Goal: Task Accomplishment & Management: Use online tool/utility

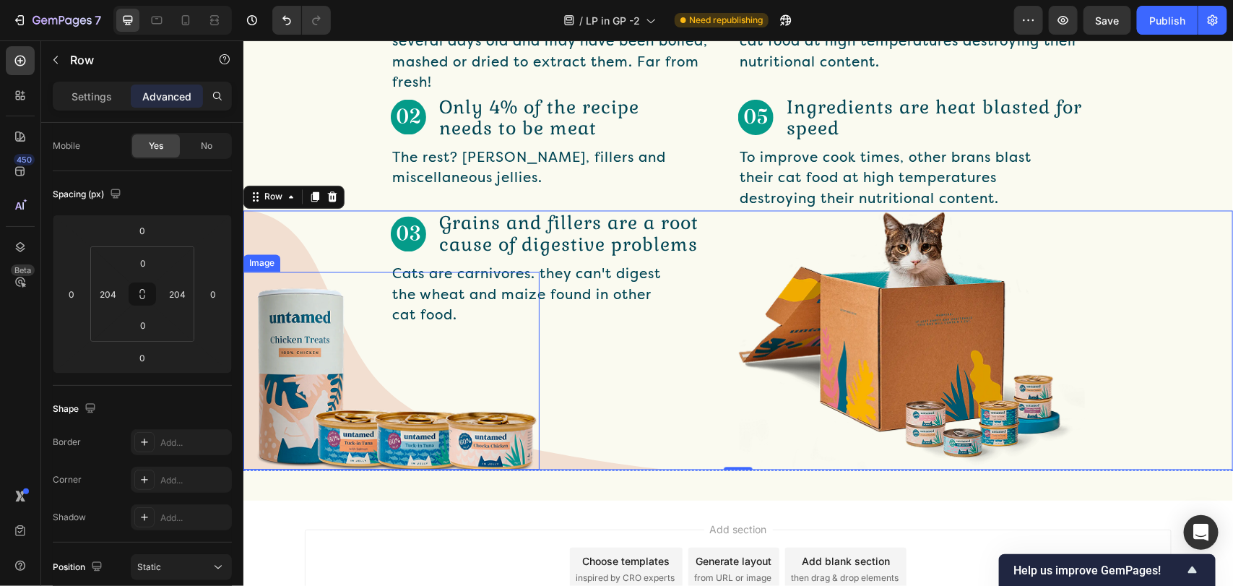
scroll to position [1235, 0]
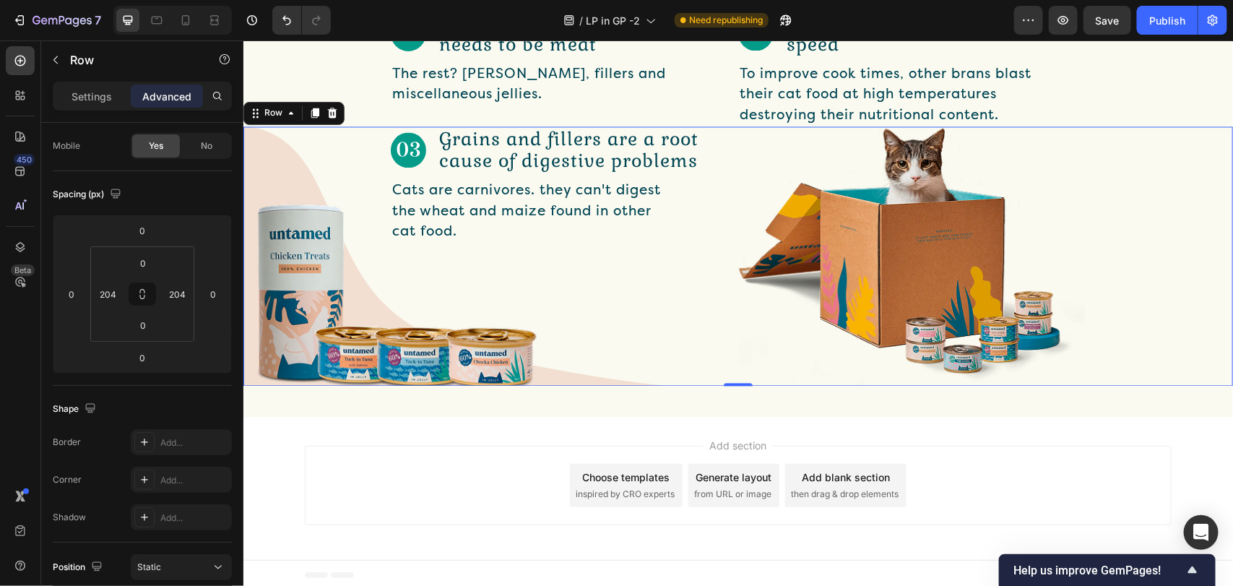
click at [269, 166] on div "Image Grains and fillers are a root cause of digestive problems Text Block Row …" at bounding box center [737, 255] width 989 height 258
click at [599, 351] on div "Image Grains and fillers are a root cause of digestive problems Text Block Row …" at bounding box center [563, 255] width 347 height 258
click at [273, 153] on div "Image Grains and fillers are a root cause of digestive problems Text Block Row …" at bounding box center [737, 255] width 989 height 258
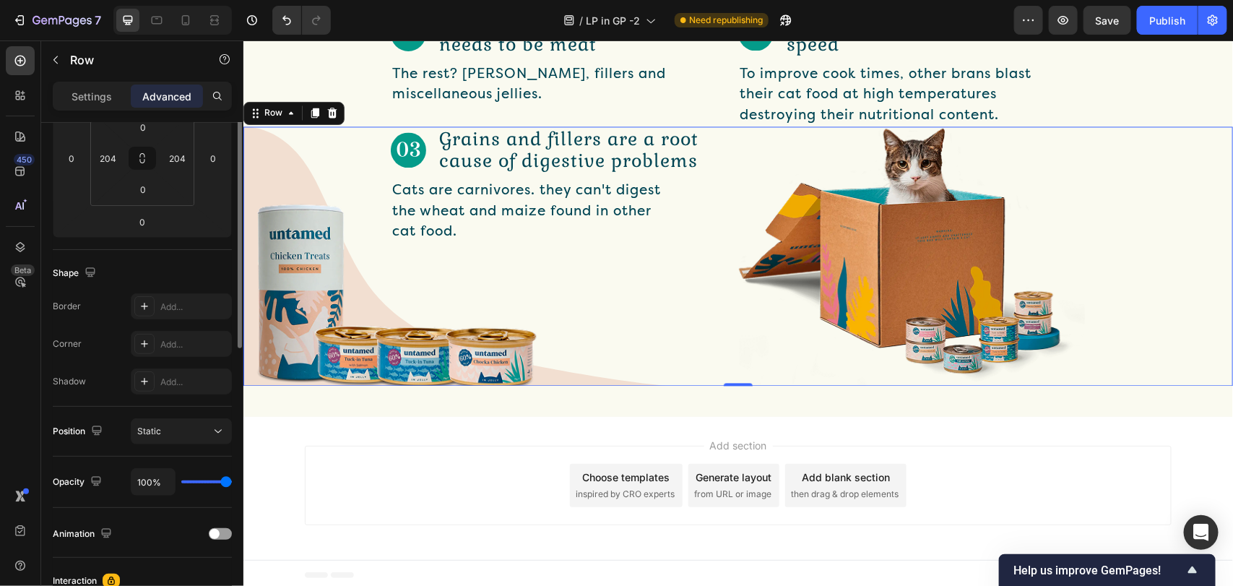
scroll to position [136, 0]
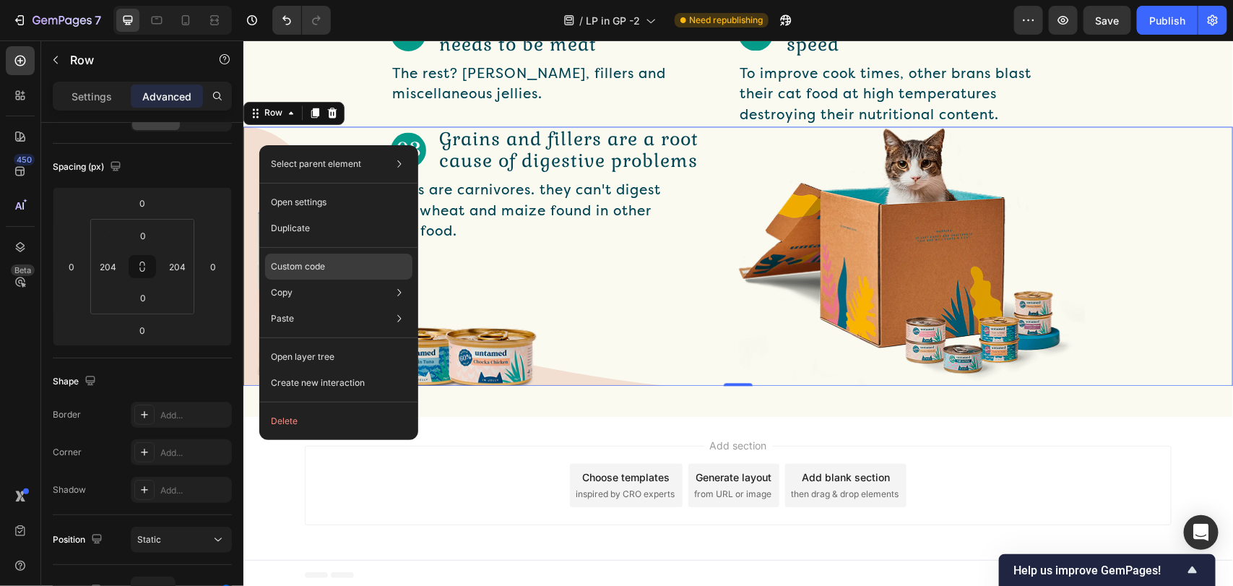
click at [314, 261] on p "Custom code" at bounding box center [298, 266] width 54 height 13
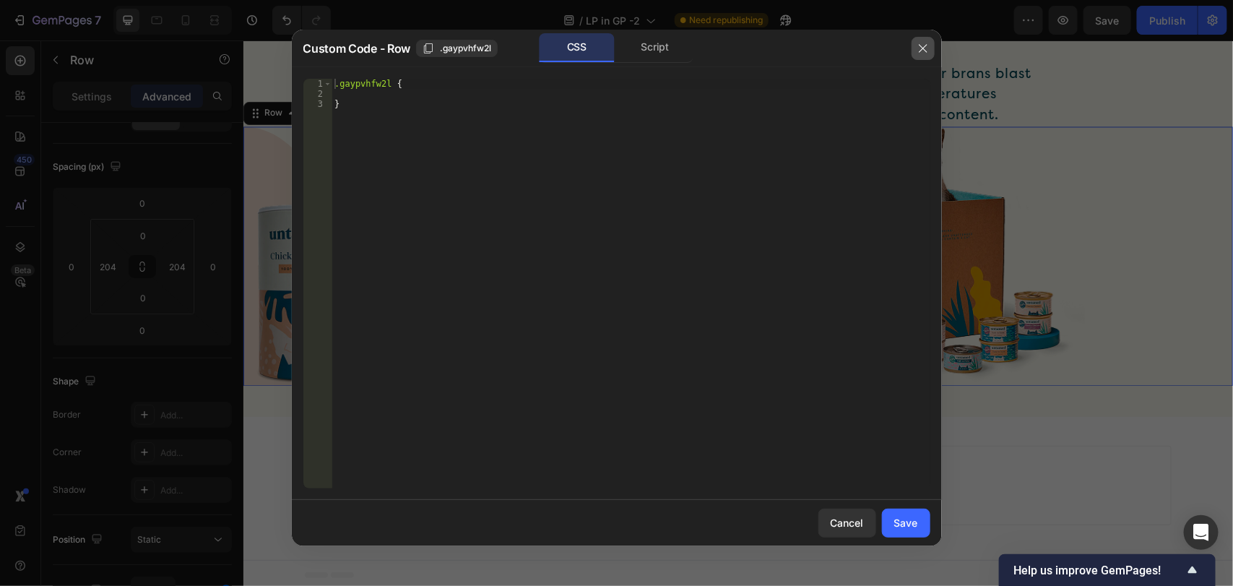
click at [926, 45] on icon "button" at bounding box center [923, 49] width 12 height 12
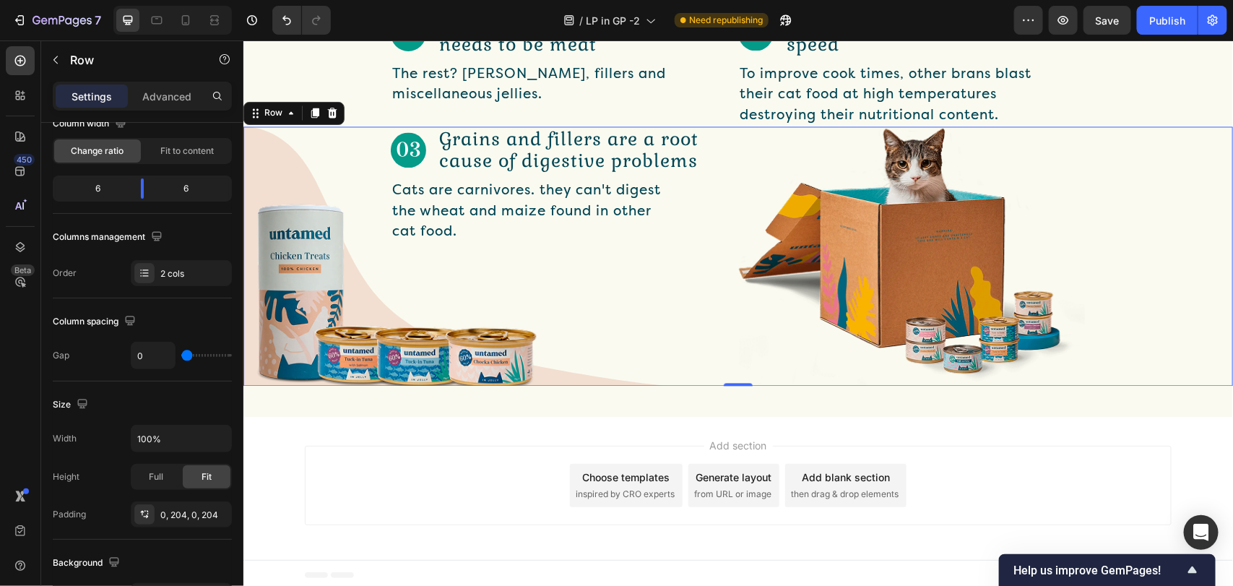
click at [264, 170] on div "Image Grains and fillers are a root cause of digestive problems Text Block Row …" at bounding box center [737, 255] width 989 height 258
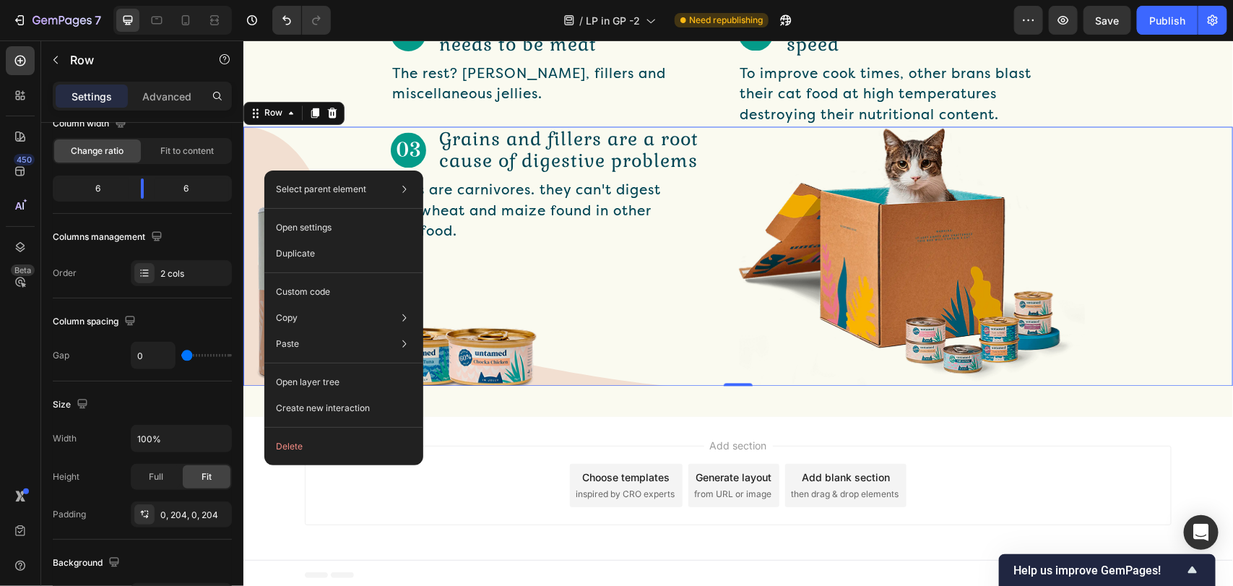
click at [617, 290] on div "Image Grains and fillers are a root cause of digestive problems Text Block Row …" at bounding box center [563, 255] width 347 height 258
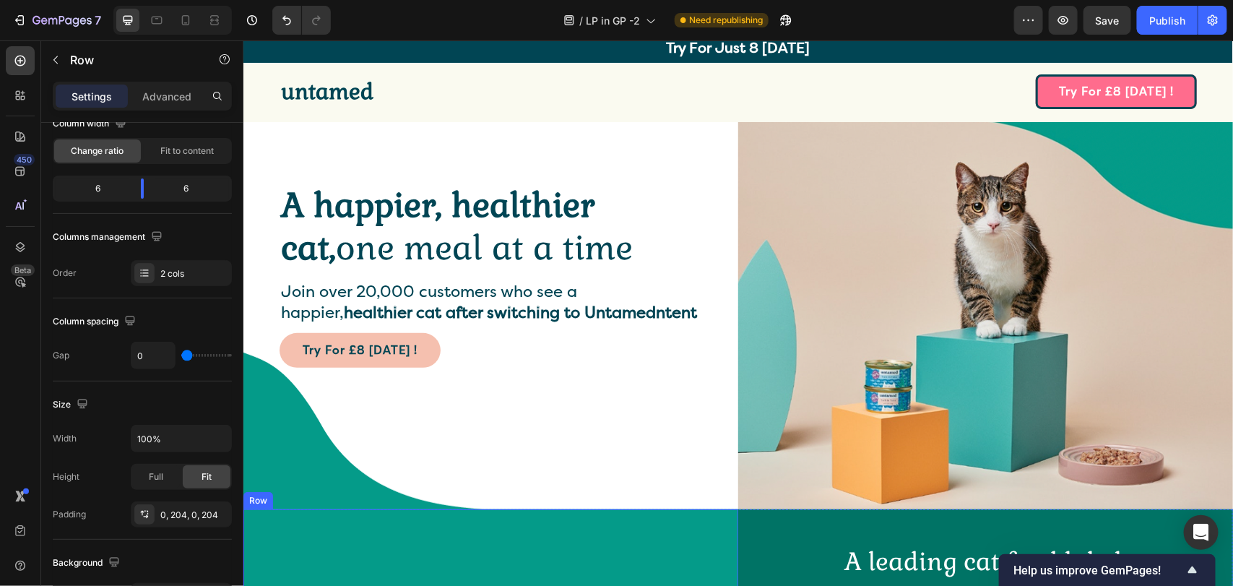
scroll to position [0, 0]
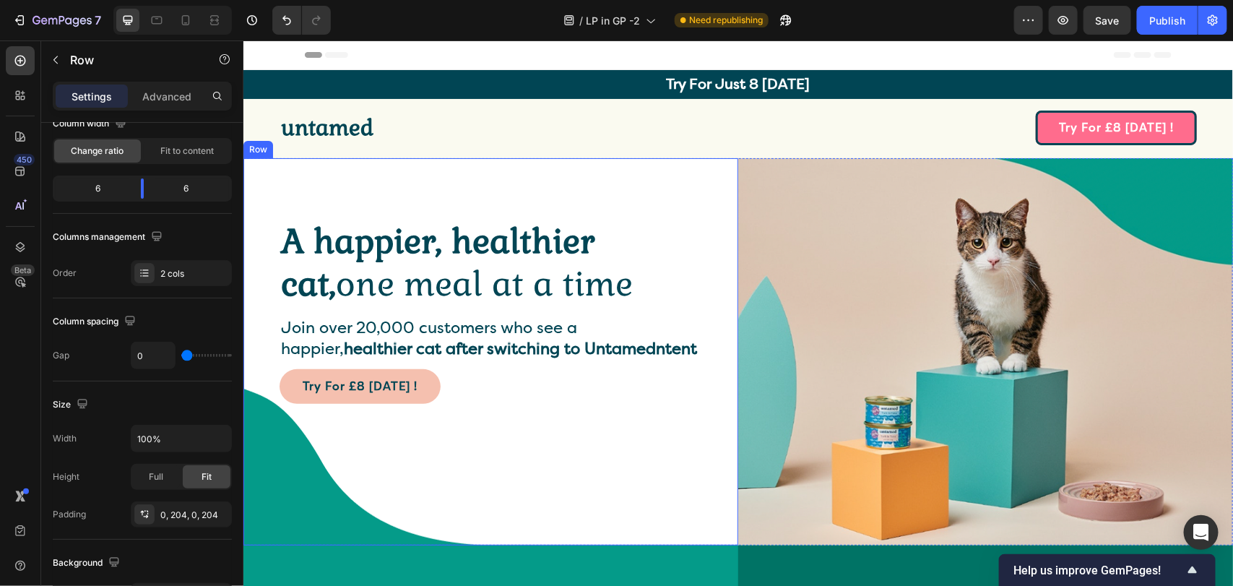
click at [291, 495] on div "A happier, healthier cat, one meal at a time Heading Join over 20,000 customers…" at bounding box center [490, 351] width 422 height 315
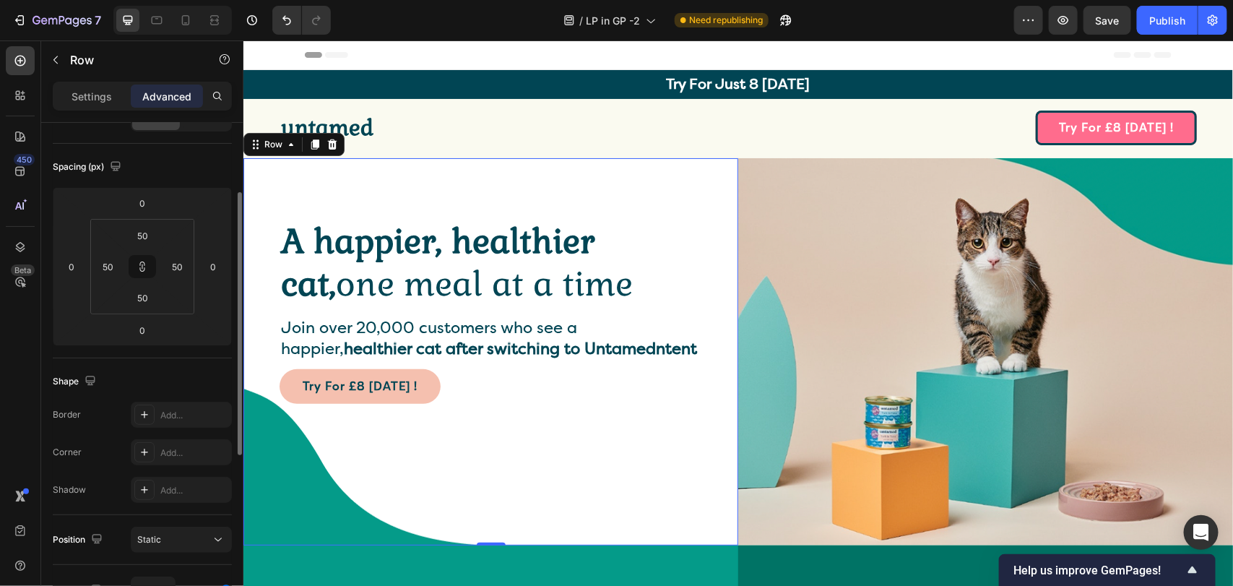
scroll to position [135, 0]
click at [291, 495] on div "A happier, healthier cat, one meal at a time Heading Join over 20,000 customers…" at bounding box center [490, 351] width 422 height 315
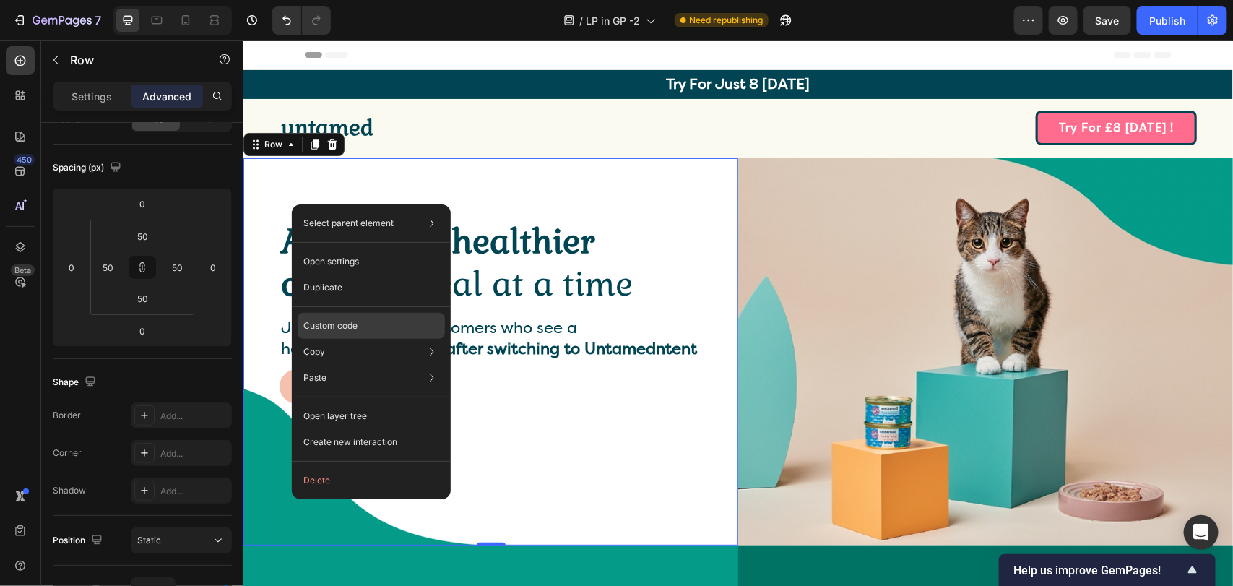
click at [339, 331] on p "Custom code" at bounding box center [330, 325] width 54 height 13
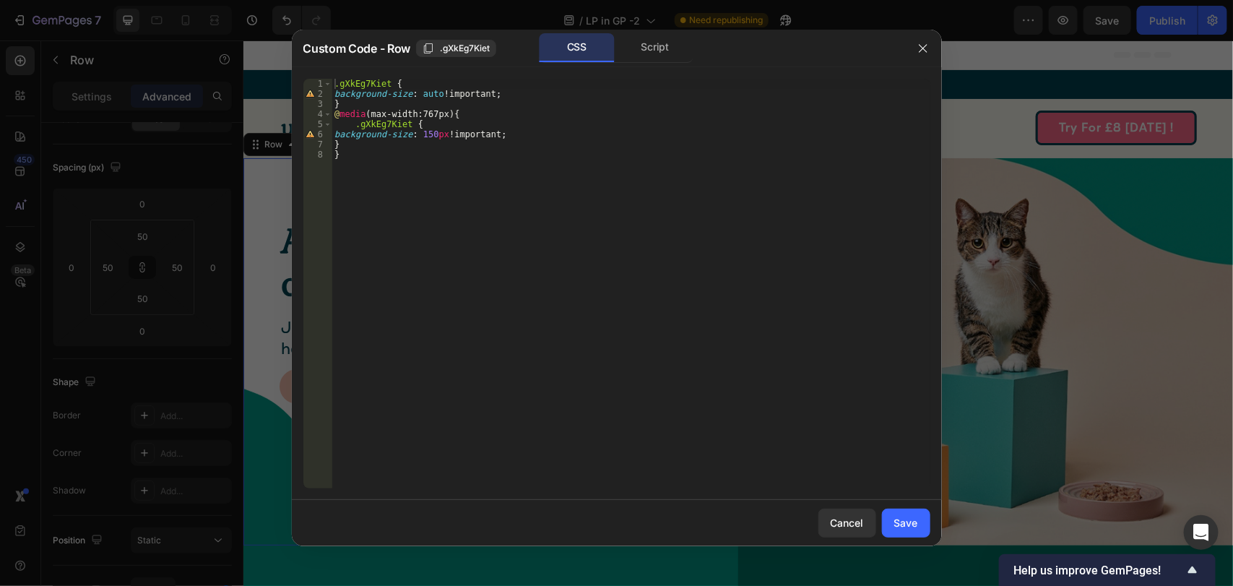
type textarea "background-size: 150px !important;"
drag, startPoint x: 503, startPoint y: 134, endPoint x: 329, endPoint y: 134, distance: 174.7
click at [329, 134] on div "background-size: 150px !important; 1 2 3 4 5 6 7 8 .gXkEg7Kiet { background-siz…" at bounding box center [616, 283] width 627 height 409
click at [853, 516] on div "Cancel" at bounding box center [846, 522] width 33 height 15
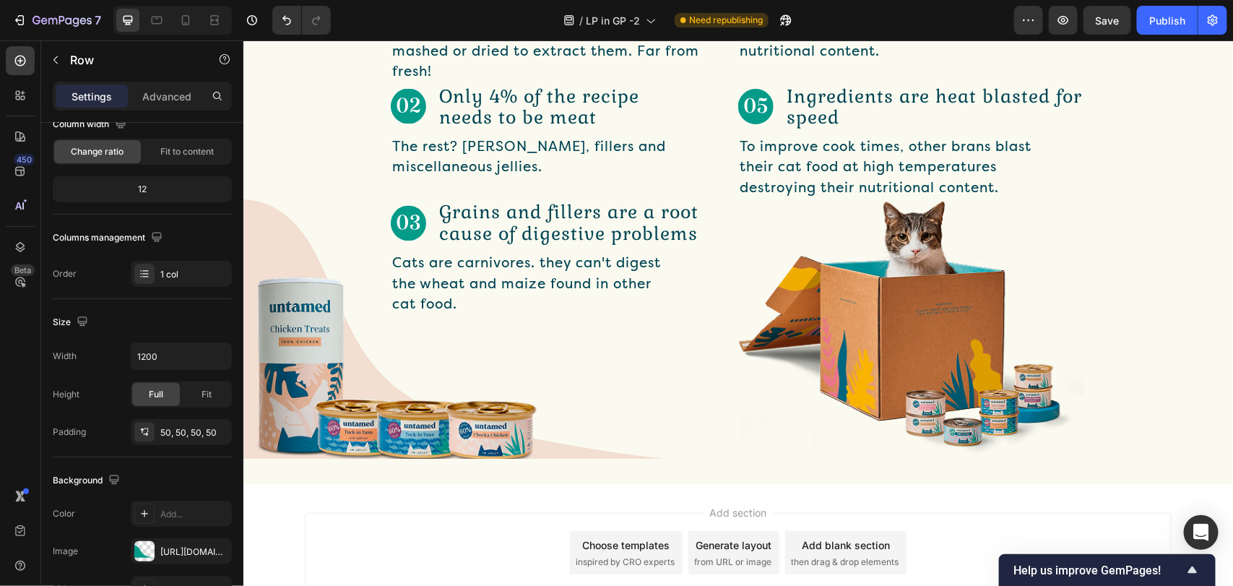
scroll to position [1127, 0]
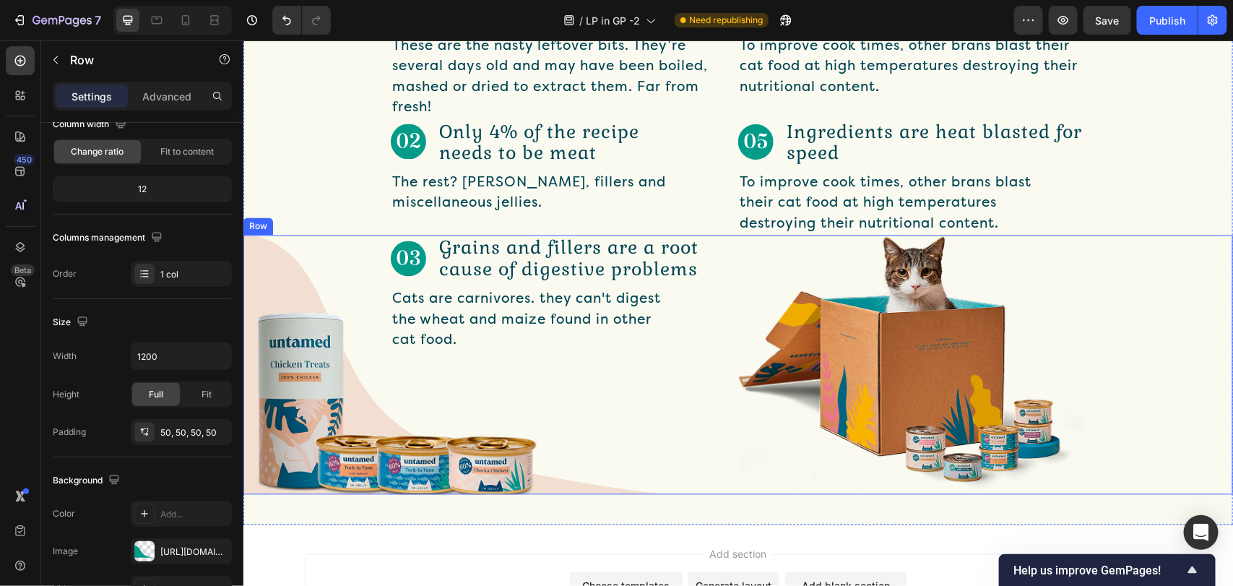
click at [269, 256] on div "Image Grains and fillers are a root cause of digestive problems Text Block Row …" at bounding box center [737, 364] width 989 height 258
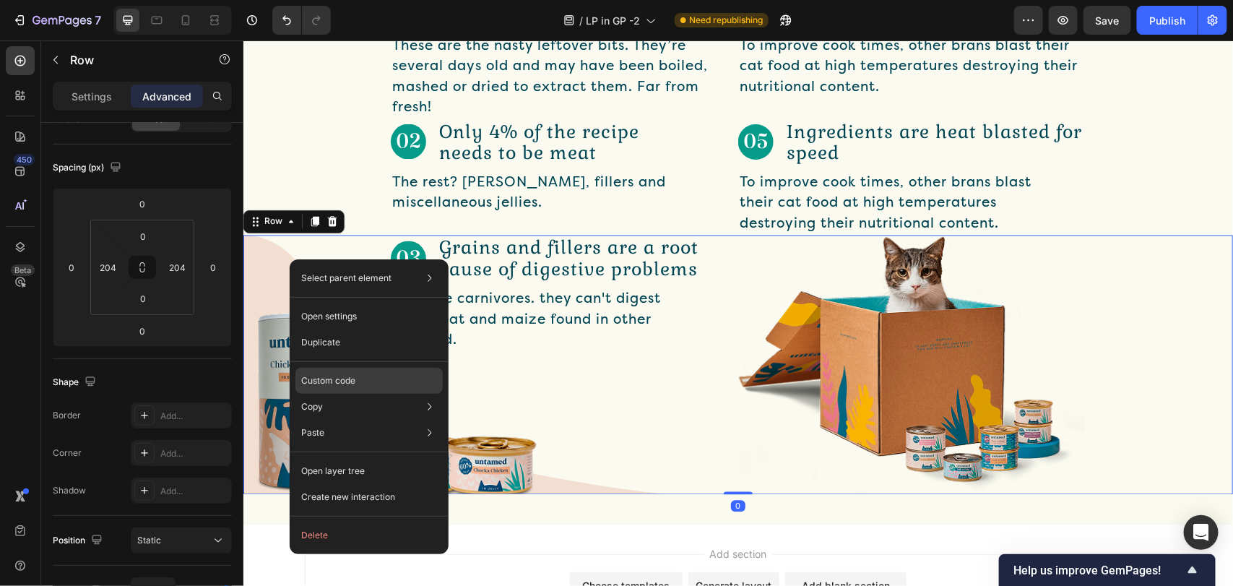
click at [372, 370] on div "Custom code" at bounding box center [368, 381] width 147 height 26
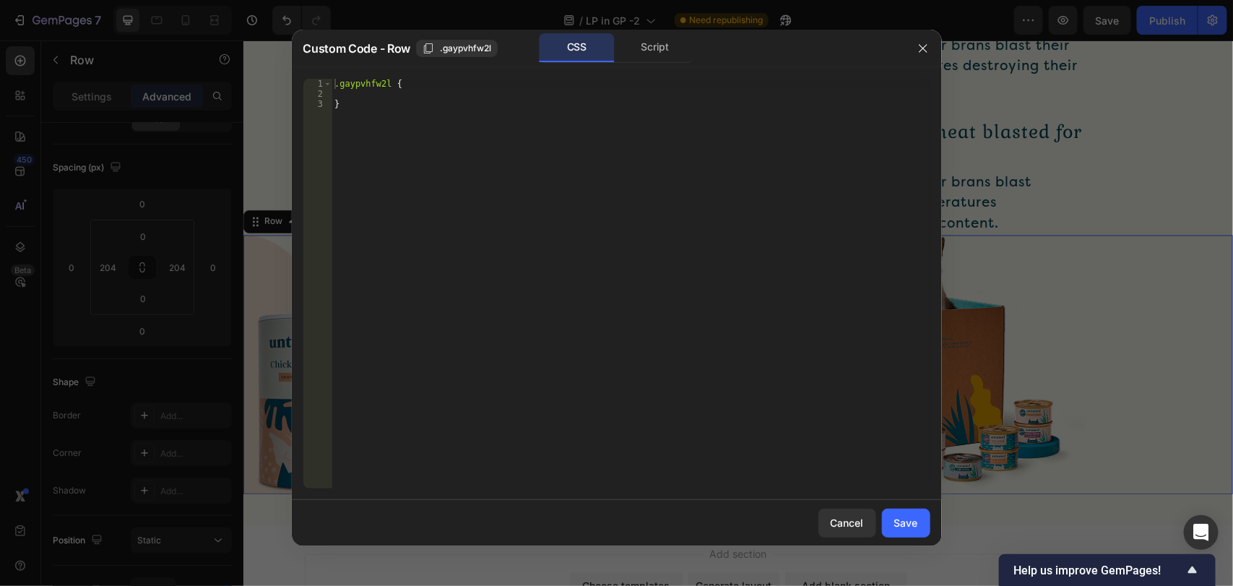
click at [373, 91] on div ".gaypvhfw2l { }" at bounding box center [630, 294] width 598 height 430
type textarea "}"
click at [359, 95] on div ".gaypvhfw2l { }" at bounding box center [630, 294] width 598 height 430
click at [350, 92] on div ".gaypvhfw2l { }" at bounding box center [630, 294] width 598 height 430
paste textarea "background-size: 150px !important;"
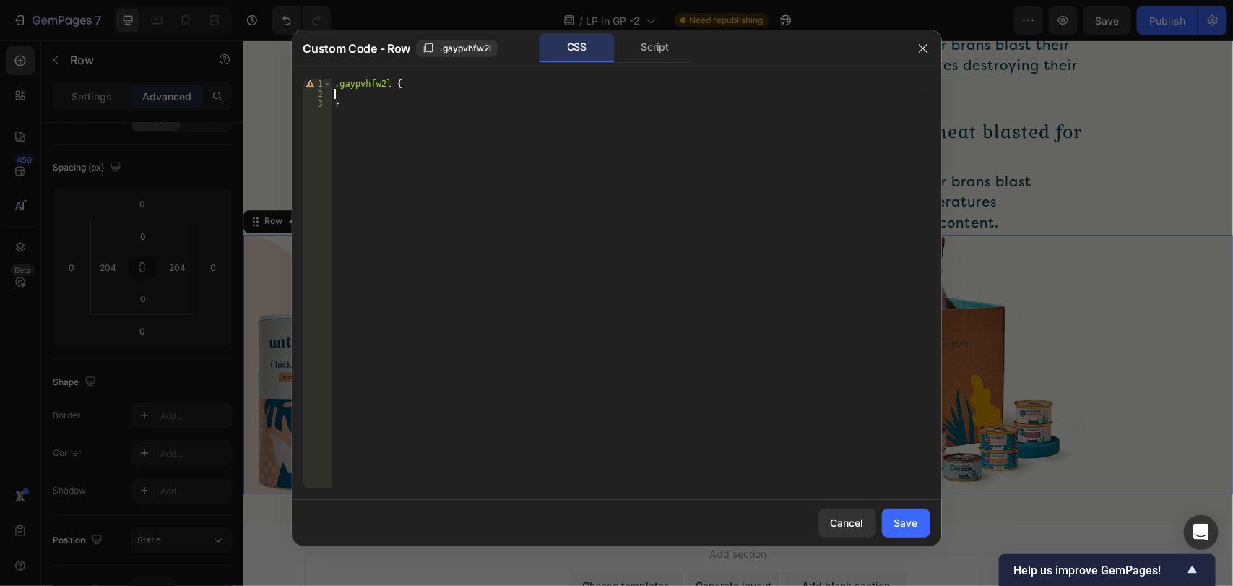
type textarea "background-size: 150px !important;"
click at [892, 529] on button "Save" at bounding box center [906, 522] width 48 height 29
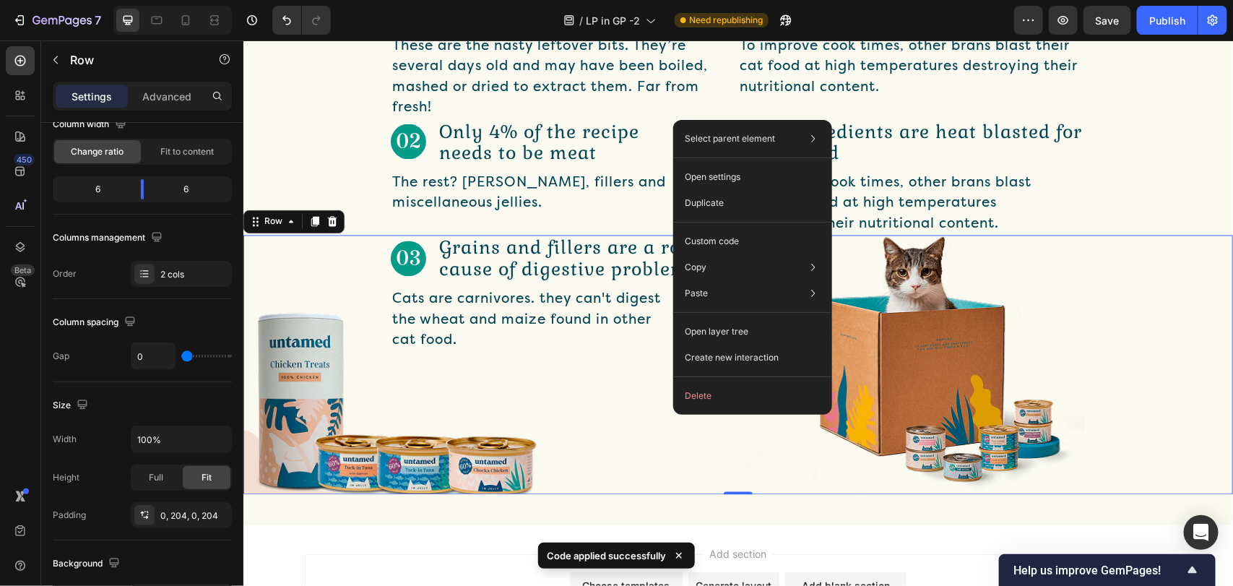
click at [628, 433] on div "Image Grains and fillers are a root cause of digestive problems Text Block Row …" at bounding box center [563, 364] width 347 height 258
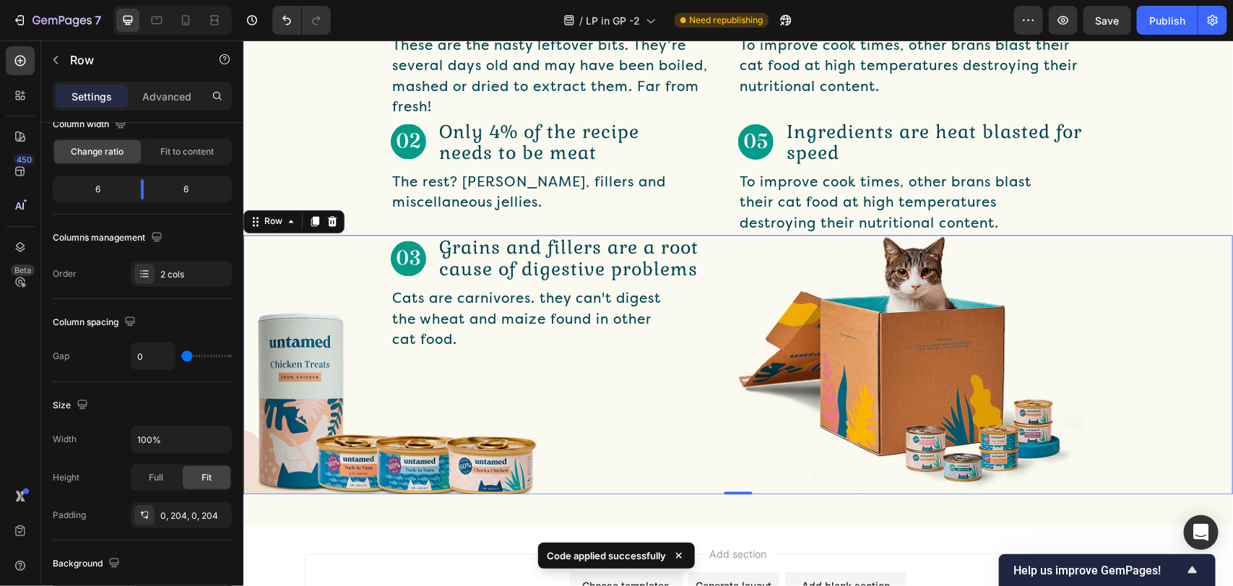
click at [614, 400] on div "Image Grains and fillers are a root cause of digestive problems Text Block Row …" at bounding box center [563, 364] width 347 height 258
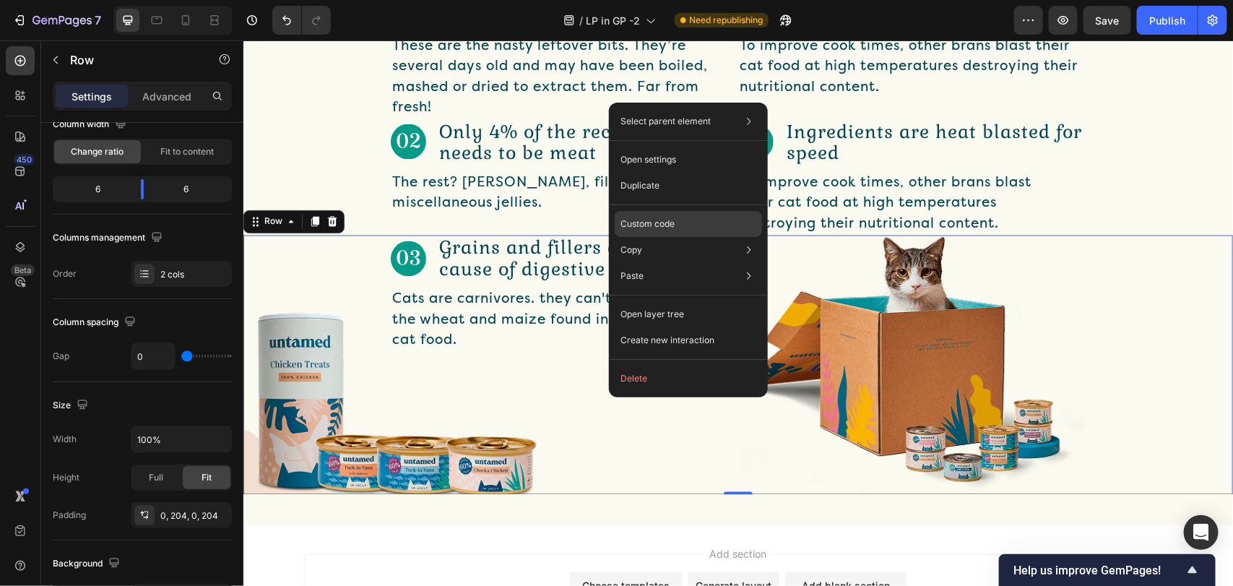
click at [644, 224] on p "Custom code" at bounding box center [647, 223] width 54 height 13
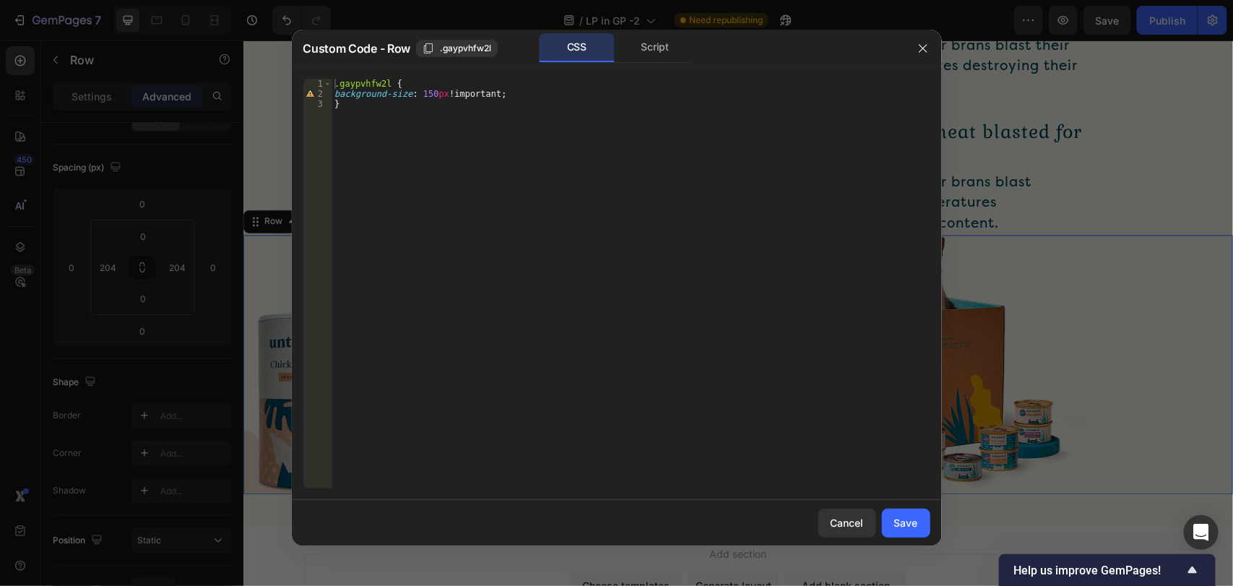
click at [428, 89] on div ".gaypvhfw2l { background-size : 150 px !important ; }" at bounding box center [630, 294] width 598 height 430
type textarea "background-size: 550px !important;"
click at [917, 521] on div "Save" at bounding box center [906, 522] width 24 height 15
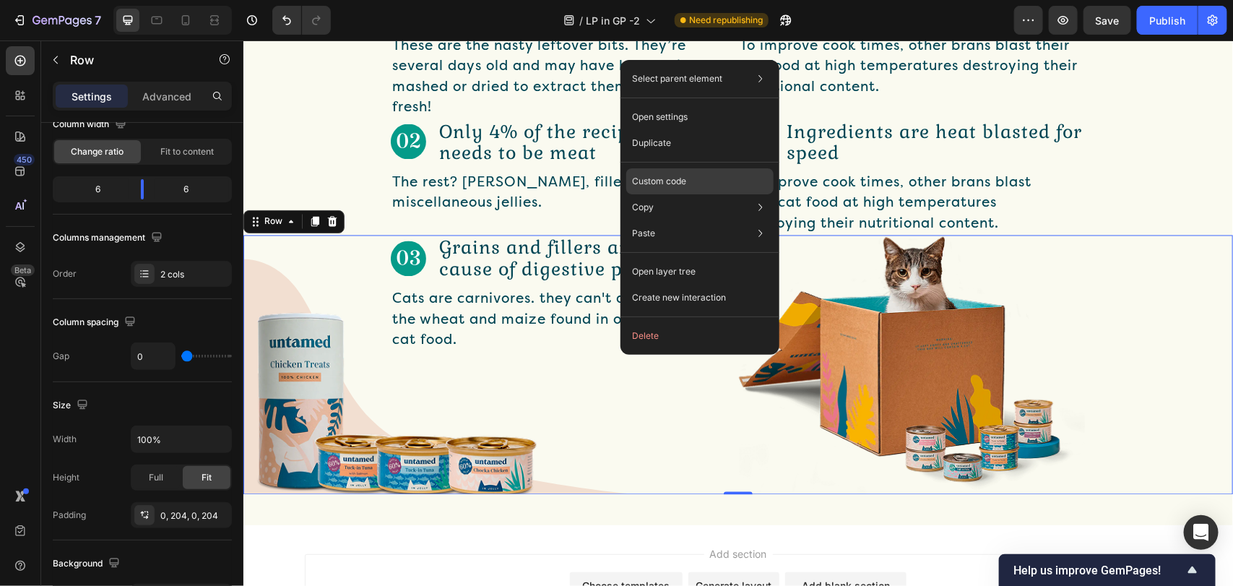
click at [694, 175] on div "Custom code" at bounding box center [699, 181] width 147 height 26
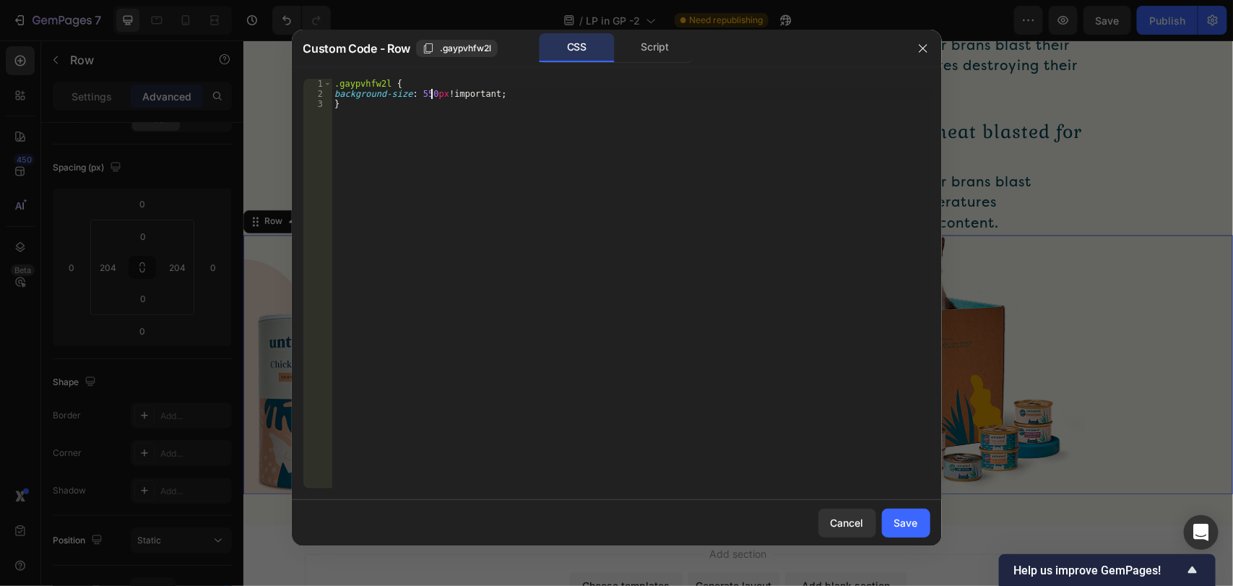
click at [434, 98] on div ".gaypvhfw2l { background-size : 550 px !important ; }" at bounding box center [630, 294] width 598 height 430
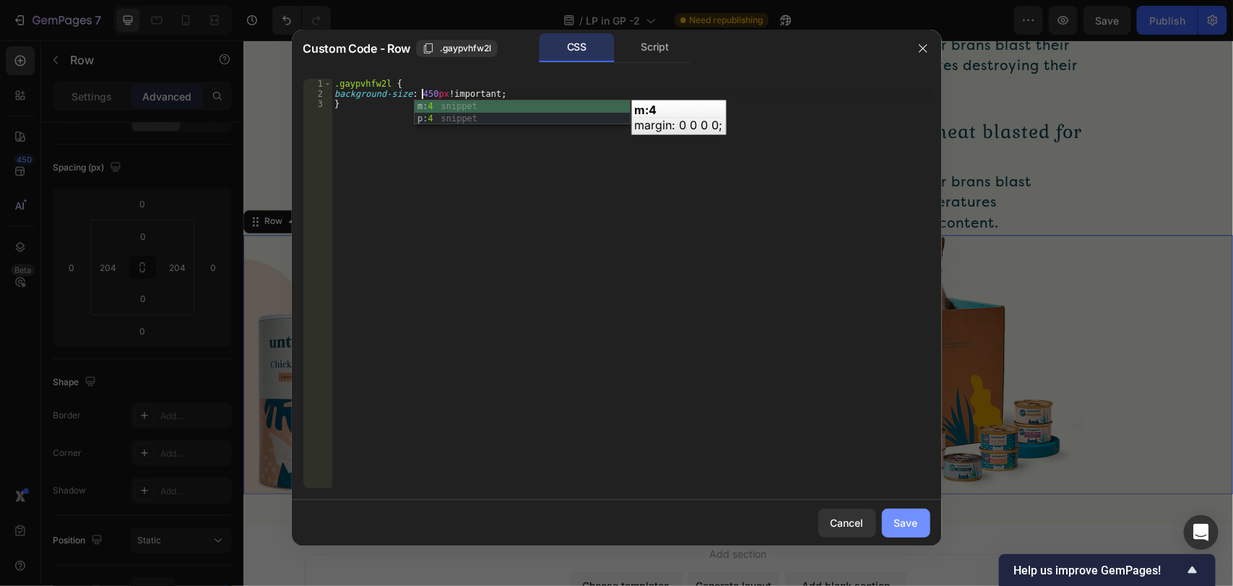
type textarea "background-size: 450px !important;"
click at [911, 531] on button "Save" at bounding box center [906, 522] width 48 height 29
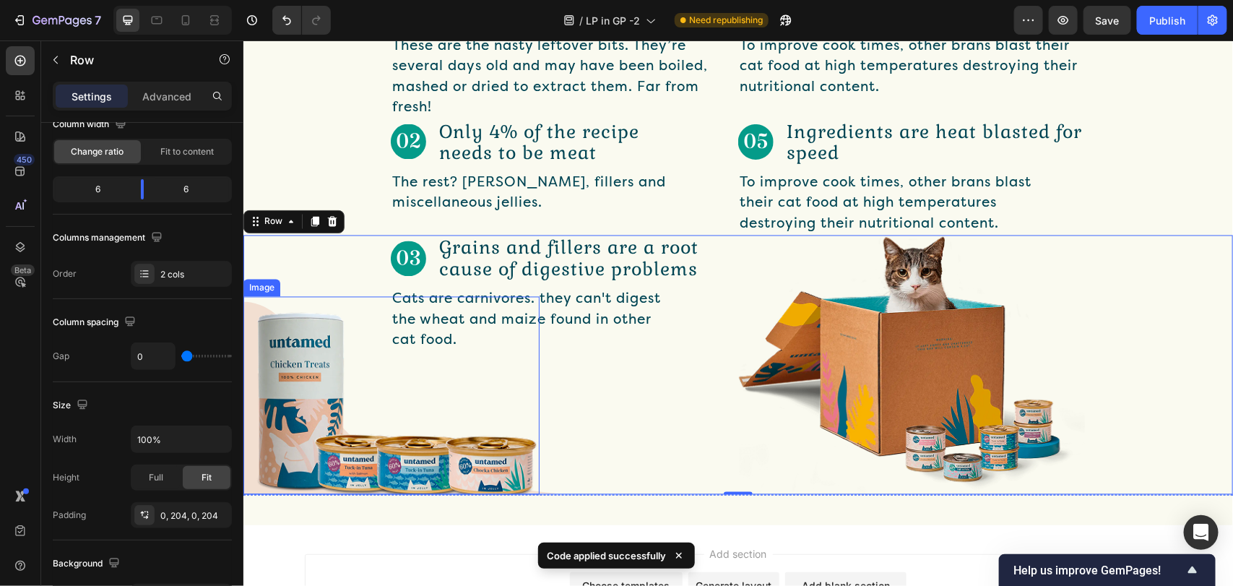
click at [423, 331] on img at bounding box center [391, 395] width 296 height 198
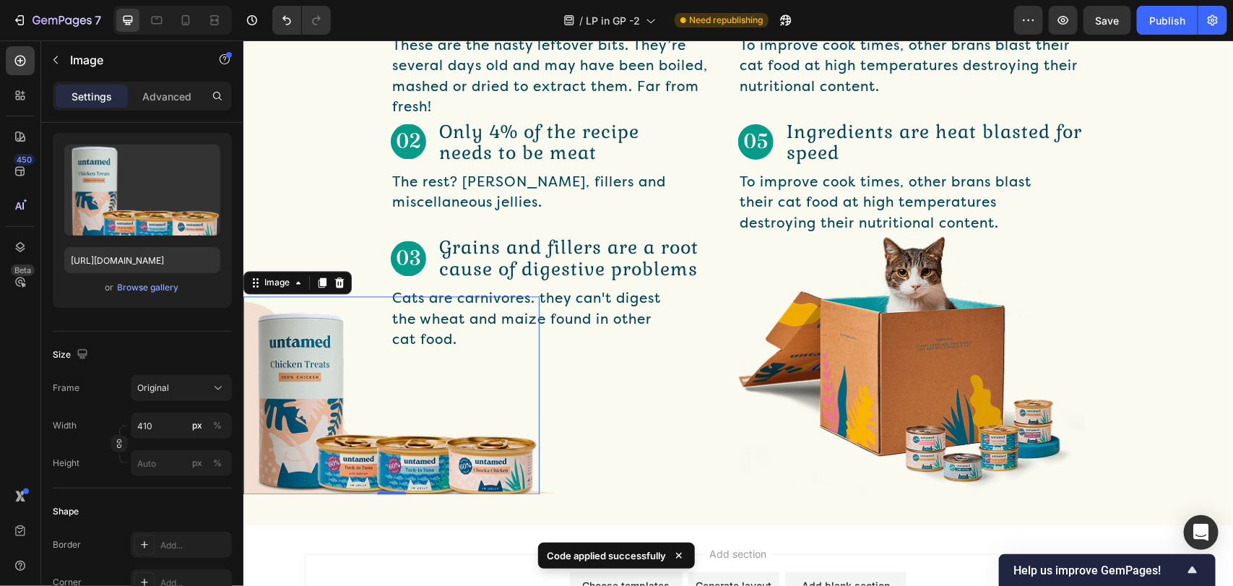
scroll to position [0, 0]
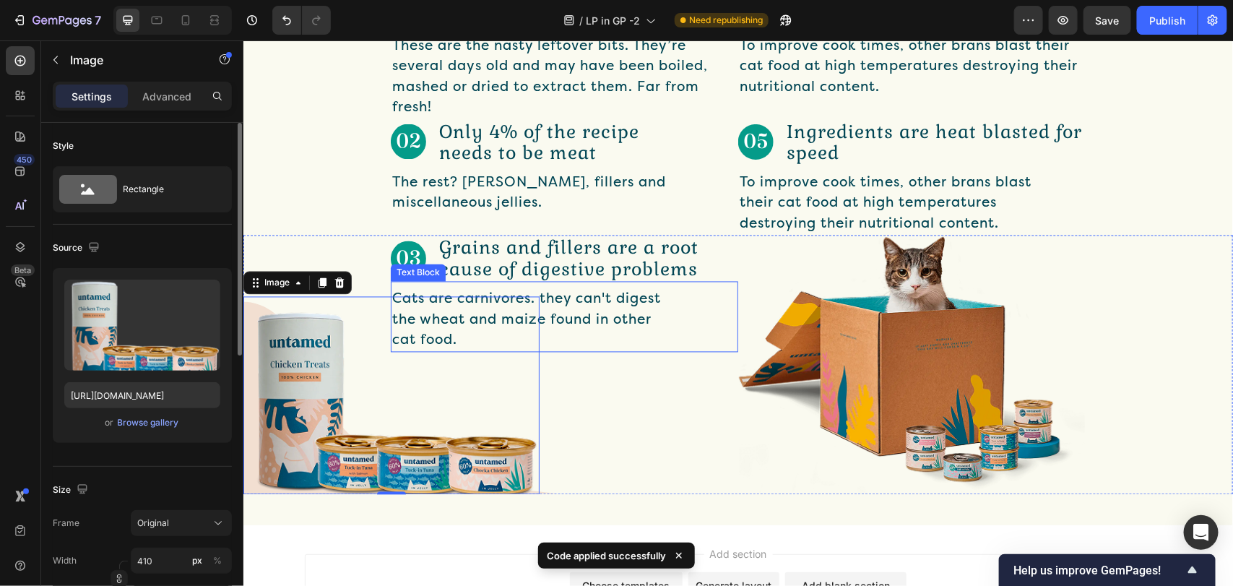
click at [651, 342] on p "Cats are carnivores. they can't digest the wheat and maize found in other cat f…" at bounding box center [534, 319] width 286 height 62
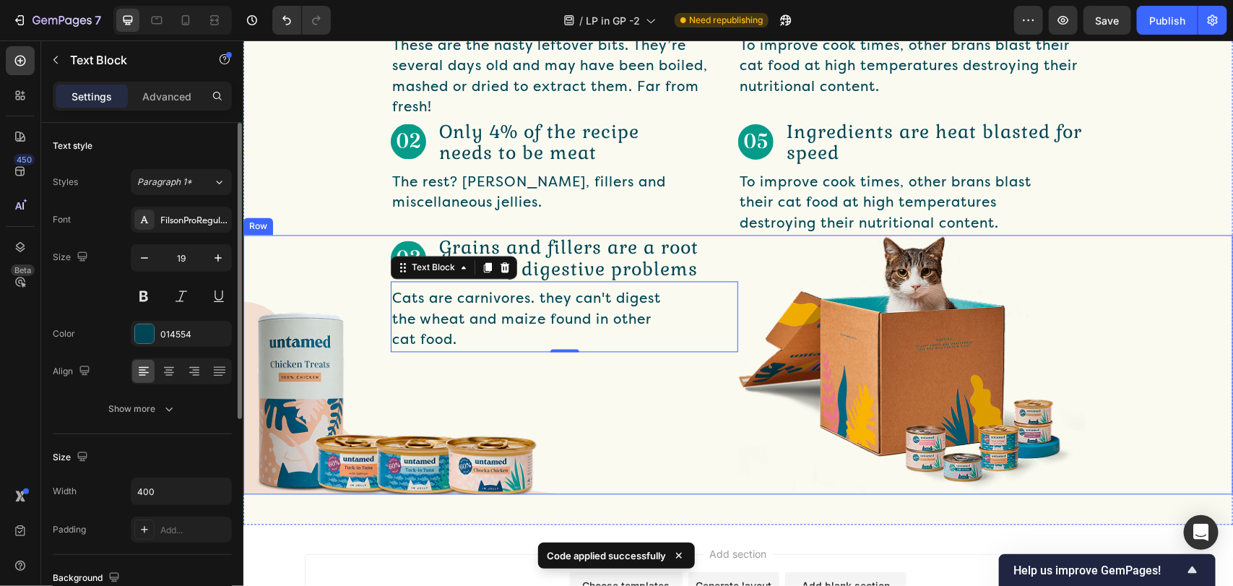
click at [656, 448] on div "Image Grains and fillers are a root cause of digestive problems Text Block Row …" at bounding box center [563, 364] width 347 height 258
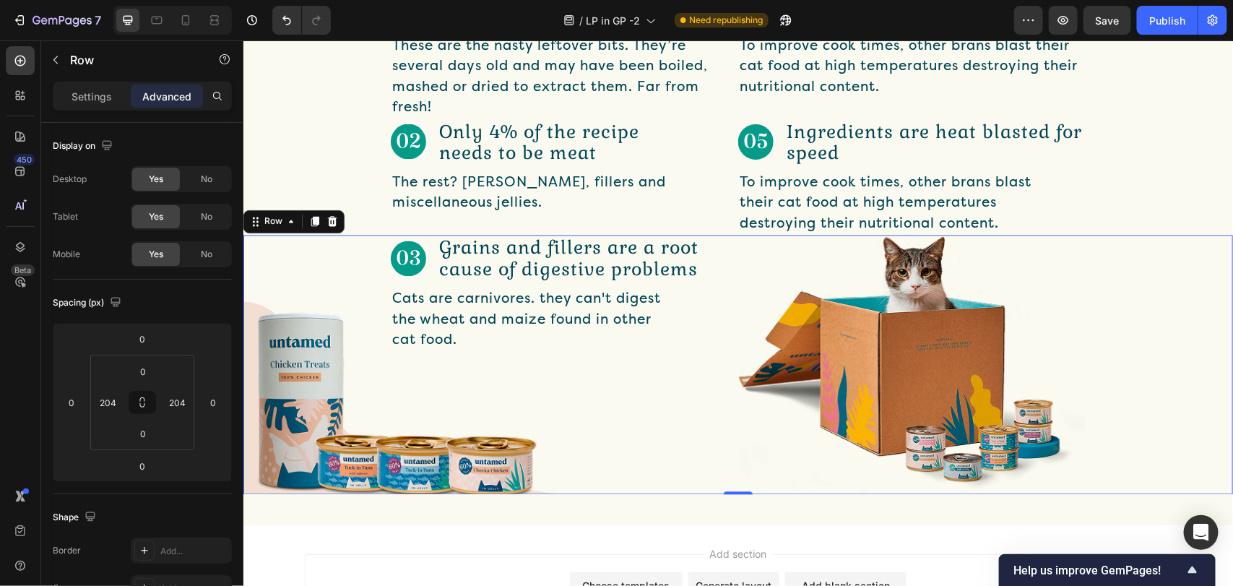
click at [586, 361] on div "Image Grains and fillers are a root cause of digestive problems Text Block Row …" at bounding box center [563, 364] width 347 height 258
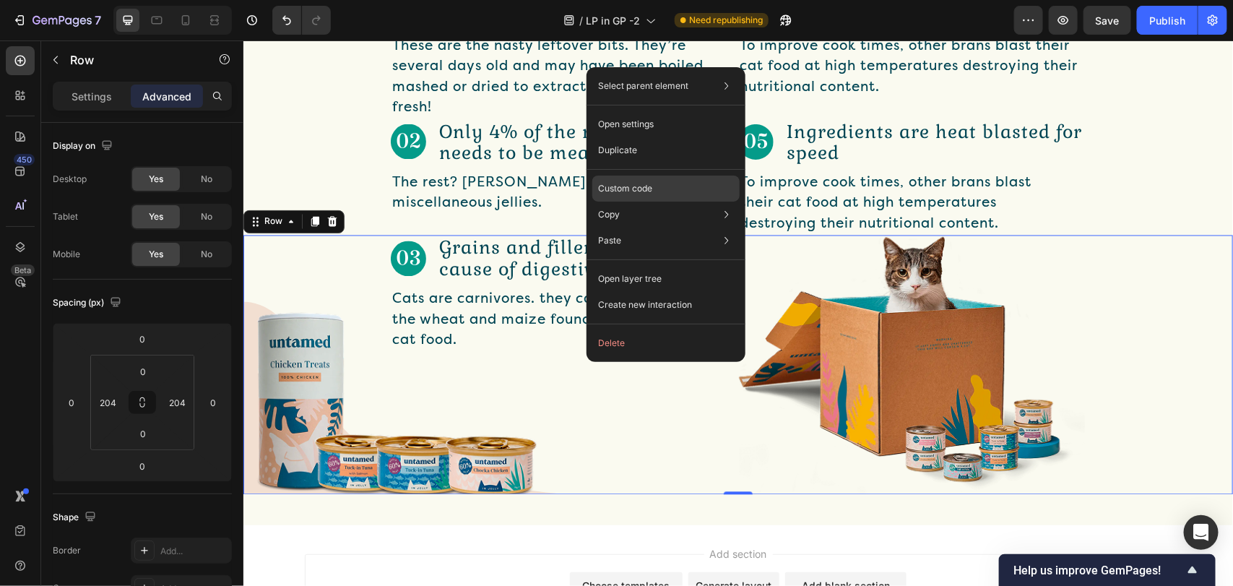
click at [634, 179] on div "Custom code" at bounding box center [665, 188] width 147 height 26
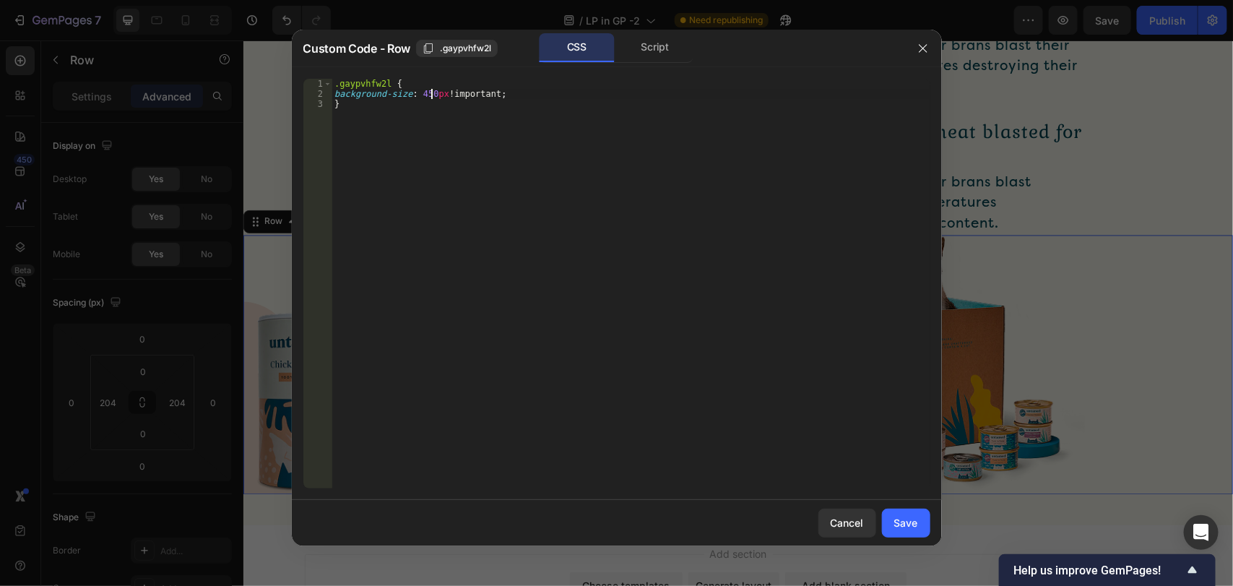
drag, startPoint x: 433, startPoint y: 94, endPoint x: 533, endPoint y: 213, distance: 155.3
click at [437, 98] on div ".gaypvhfw2l { background-size : 450 px !important ; }" at bounding box center [630, 294] width 598 height 430
type textarea "background-size: 500px !important;"
click at [900, 544] on div "Cancel Save" at bounding box center [617, 523] width 650 height 46
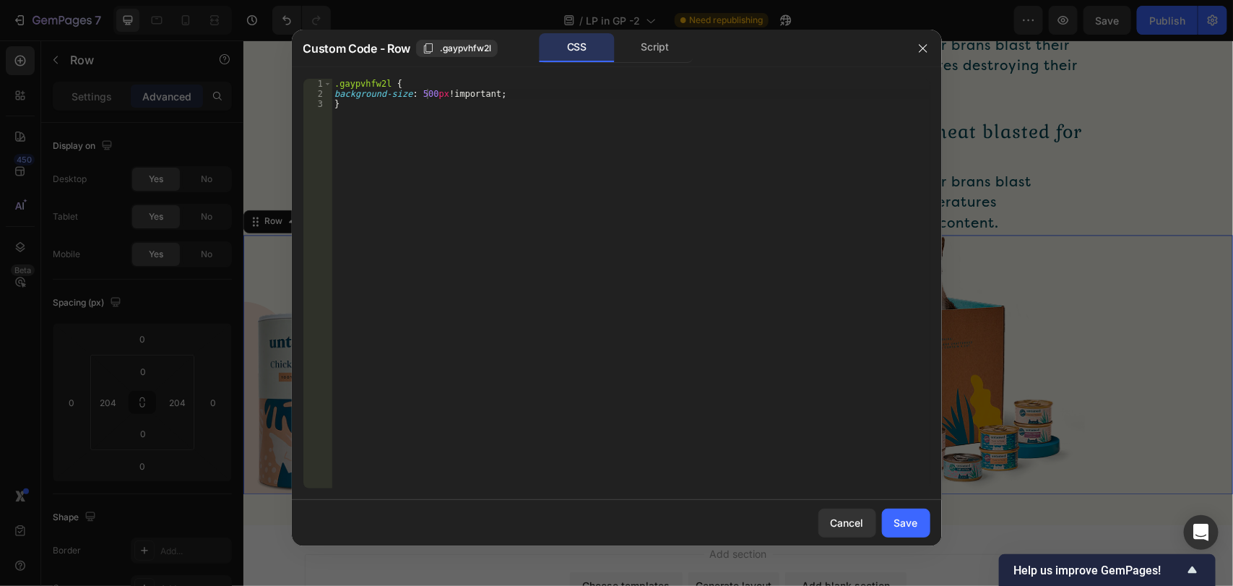
click at [913, 502] on div "Cancel Save" at bounding box center [617, 523] width 650 height 46
click at [905, 522] on div "Save" at bounding box center [906, 522] width 24 height 15
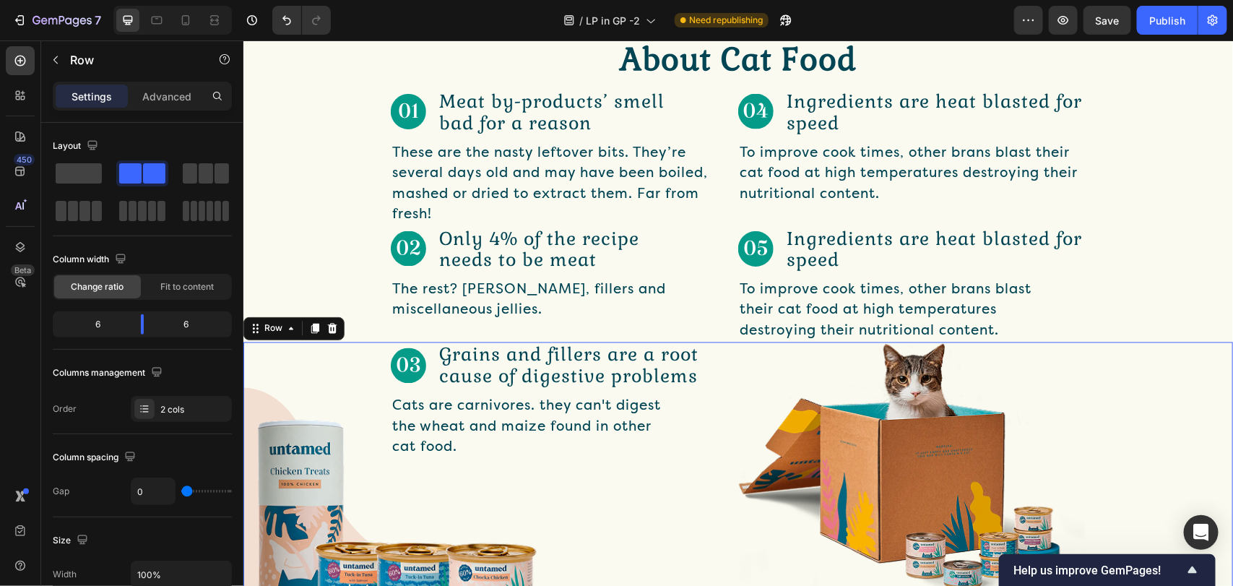
scroll to position [1235, 0]
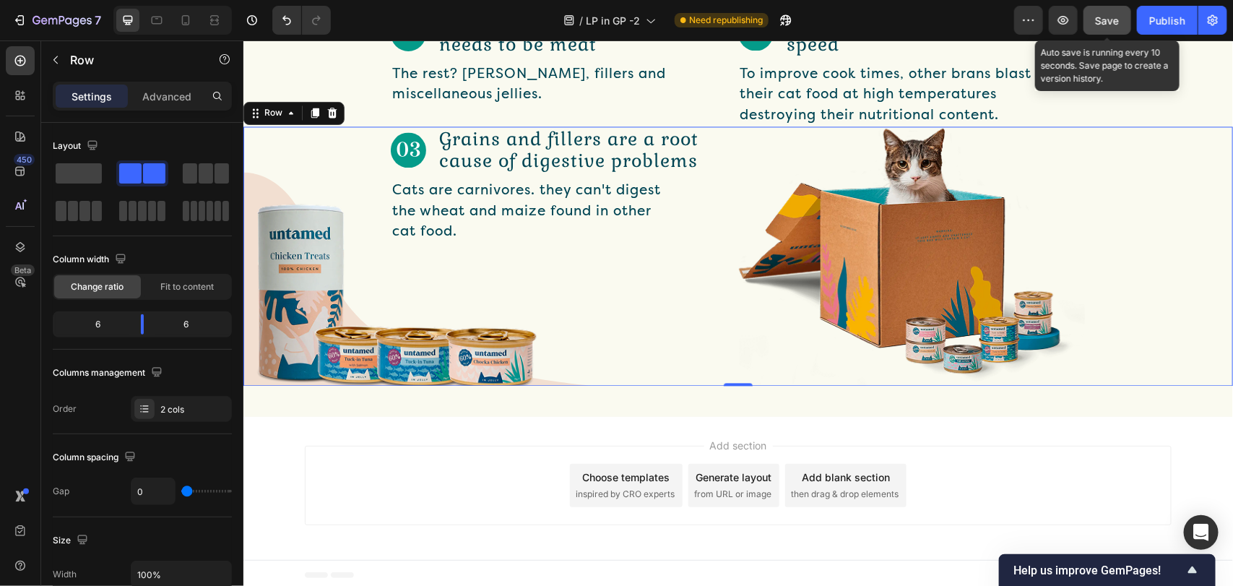
click at [1108, 15] on span "Save" at bounding box center [1107, 20] width 24 height 12
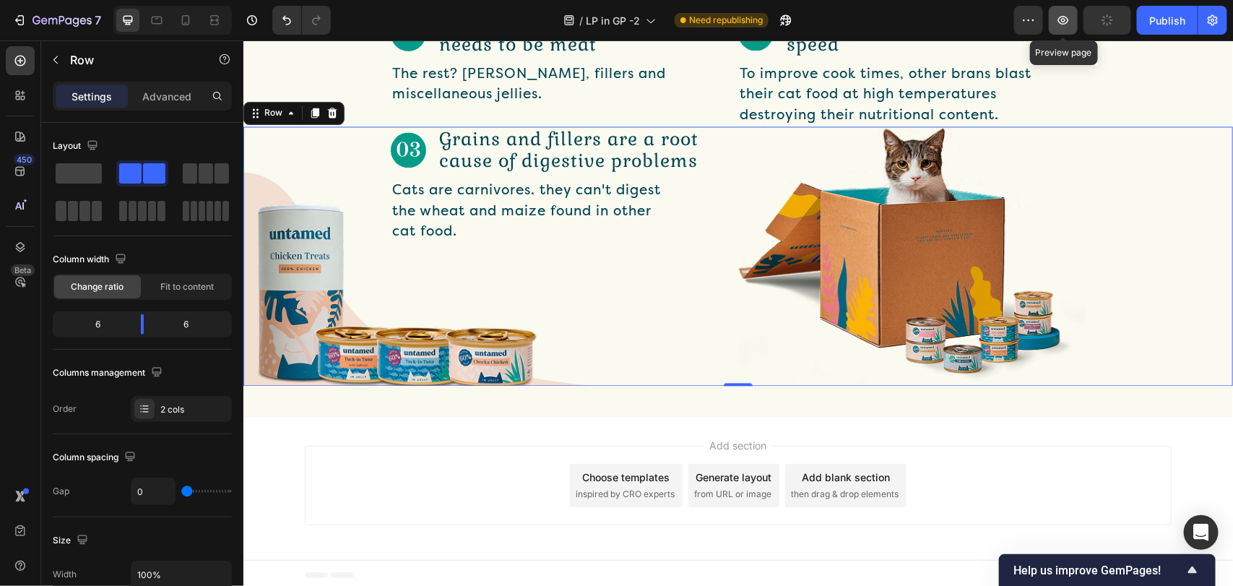
click at [1067, 19] on icon "button" at bounding box center [1063, 20] width 14 height 14
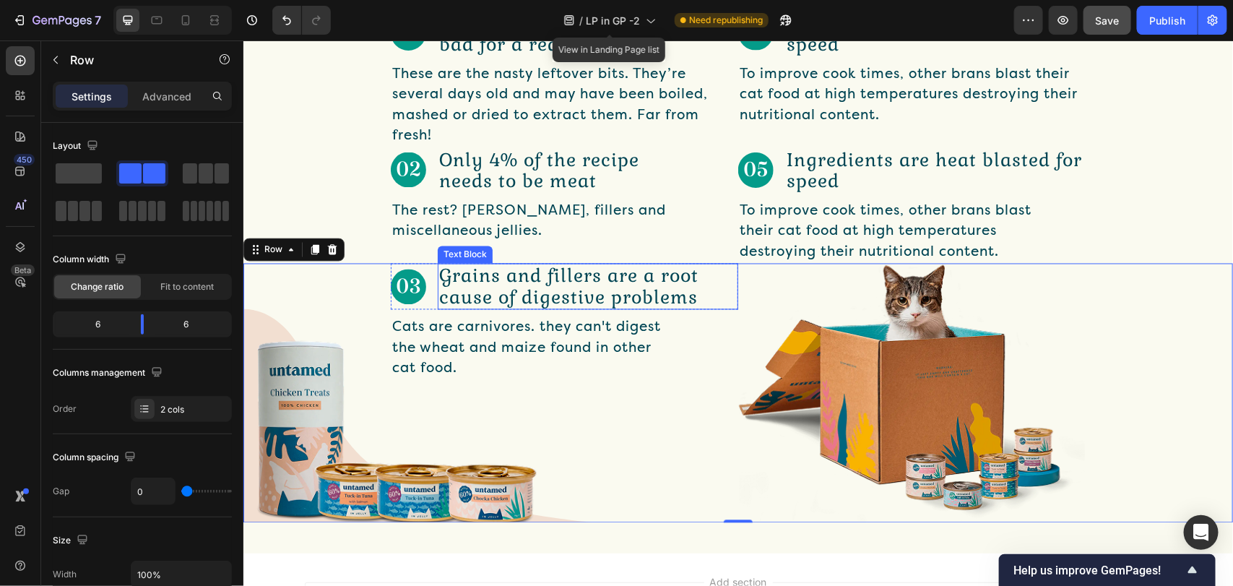
scroll to position [1019, 0]
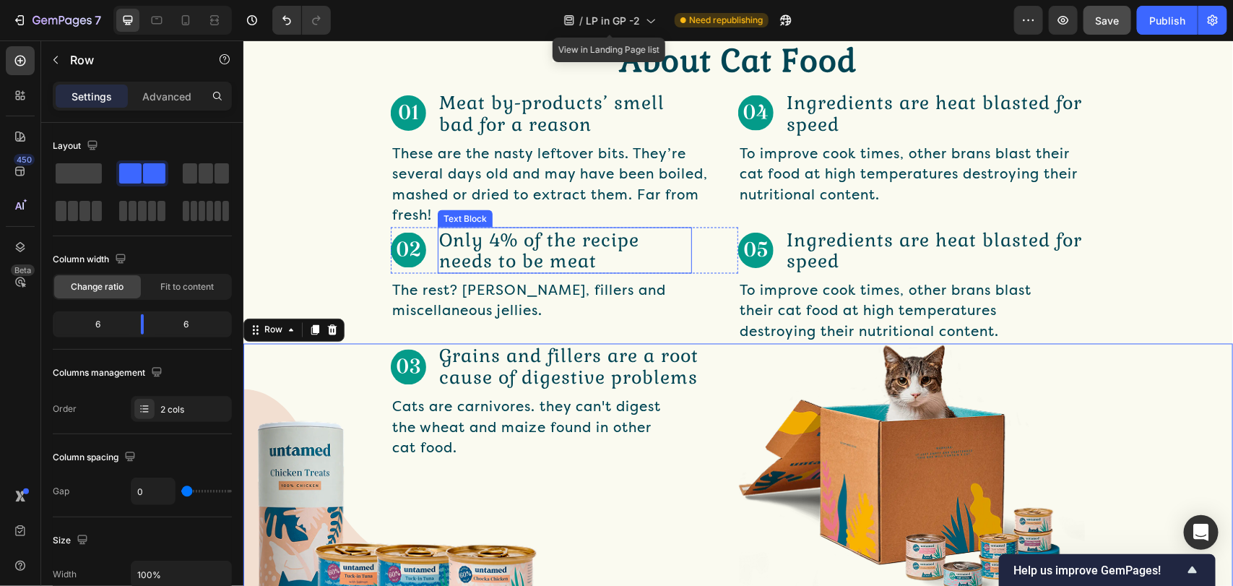
click at [635, 238] on p "Only 4% of the recipe needs to be meat" at bounding box center [563, 249] width 251 height 43
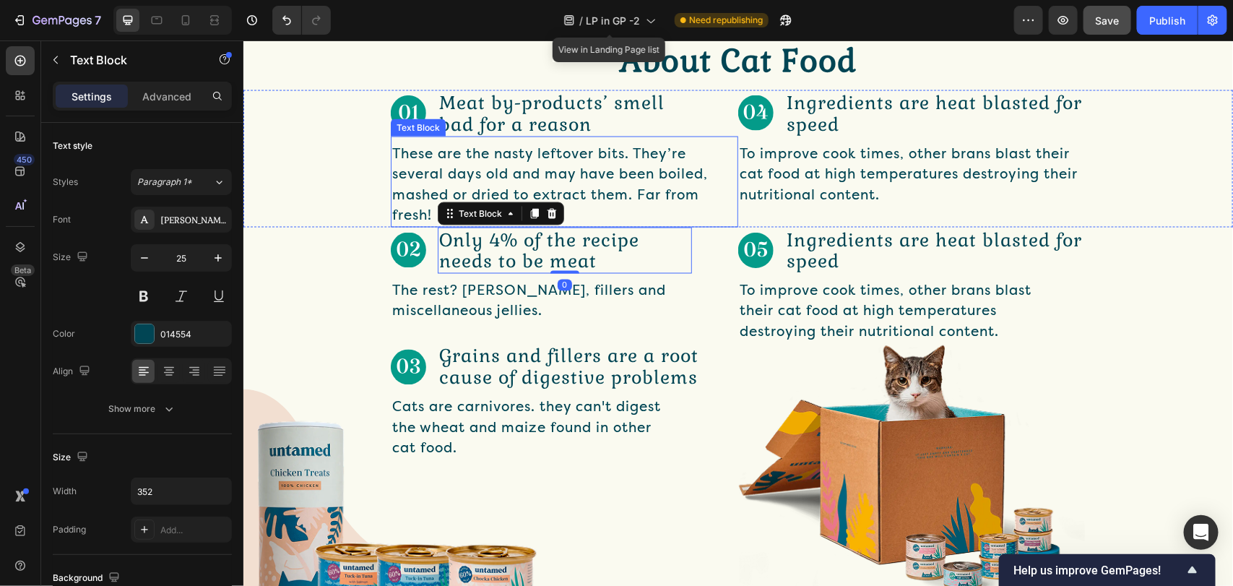
click at [644, 183] on p "These are the nasty leftover bits. They’re several days old and may have been b…" at bounding box center [563, 184] width 344 height 82
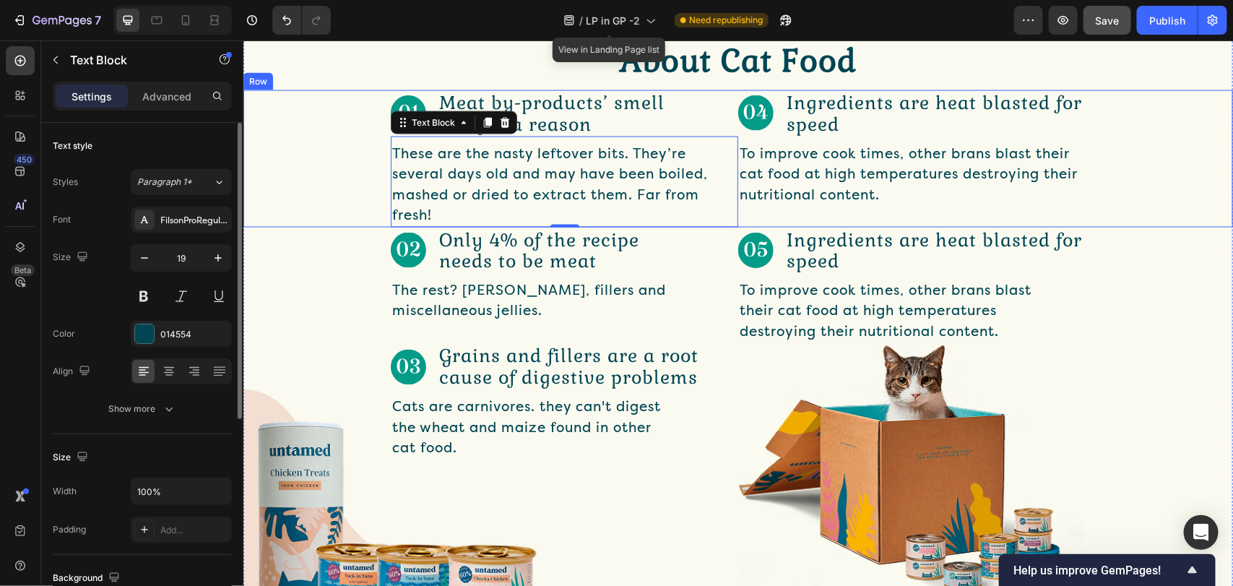
click at [199, 168] on div "Styles Paragraph 1* Font FilsonProRegular Size 19 Color 014554 Align Show more" at bounding box center [142, 294] width 179 height 256
click at [385, 167] on div "Image Meat by-products’ smell bad for a reason Text Block Row These are the nas…" at bounding box center [737, 158] width 989 height 137
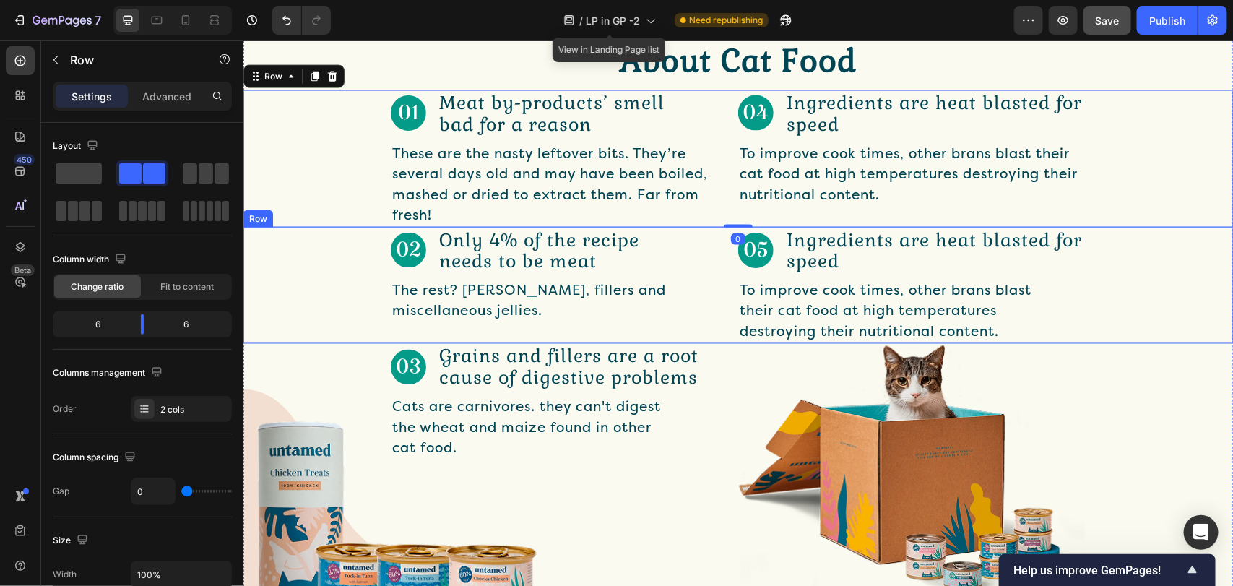
click at [388, 336] on div "Image Only 4% of the recipe needs to be meat Text Block Row The rest? [PERSON_N…" at bounding box center [737, 285] width 989 height 117
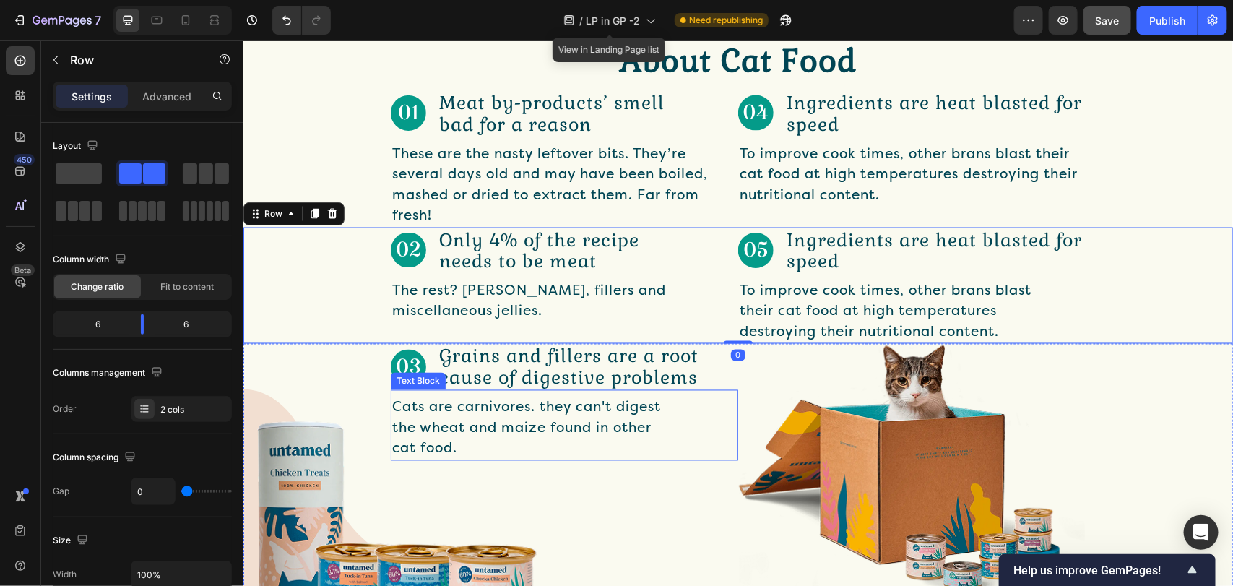
click at [403, 397] on p "Cats are carnivores. they can't digest the wheat and maize found in other cat f…" at bounding box center [534, 427] width 286 height 62
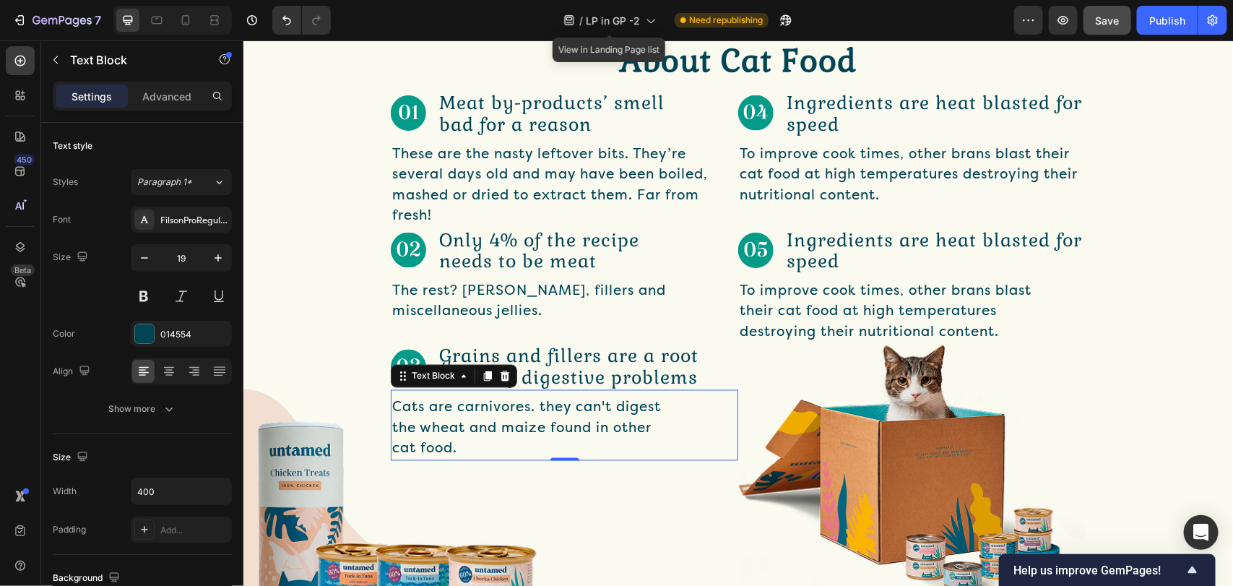
scroll to position [1235, 0]
